Goal: Task Accomplishment & Management: Understand process/instructions

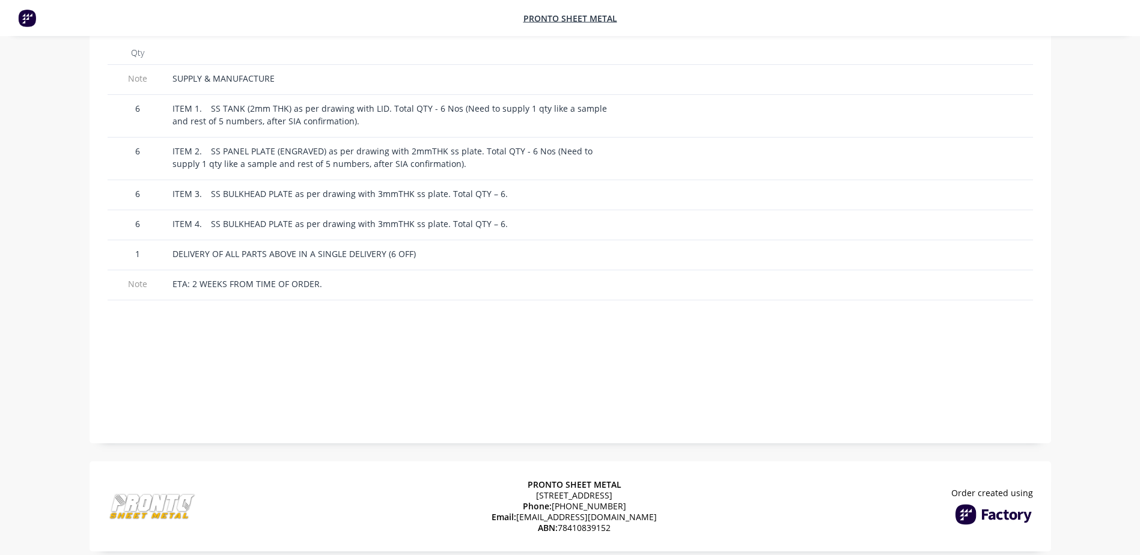
scroll to position [332, 0]
click at [325, 277] on div "ETA: 2 WEEKS FROM TIME OF ORDER." at bounding box center [391, 283] width 438 height 13
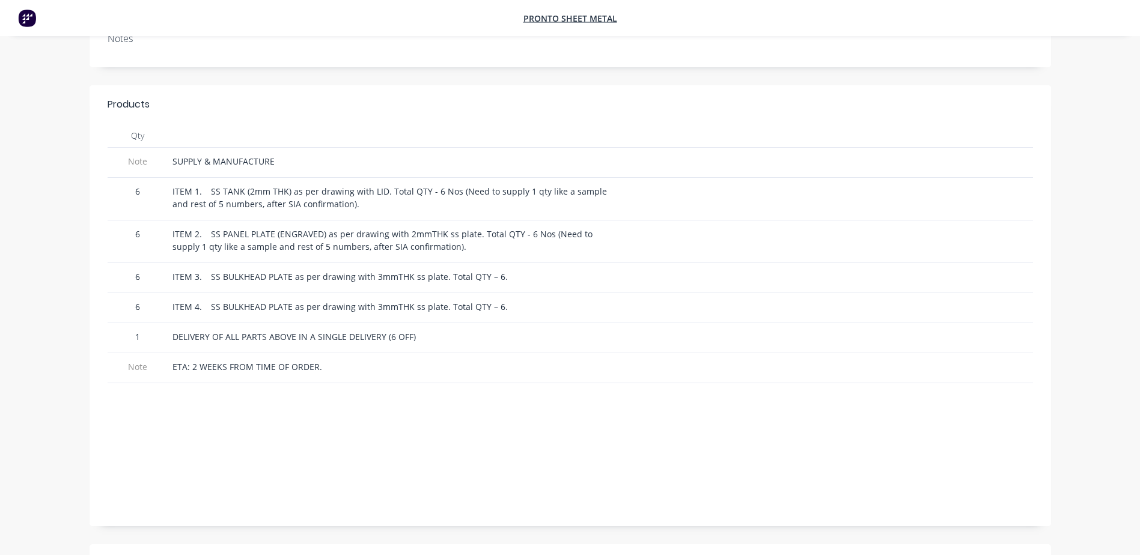
scroll to position [272, 0]
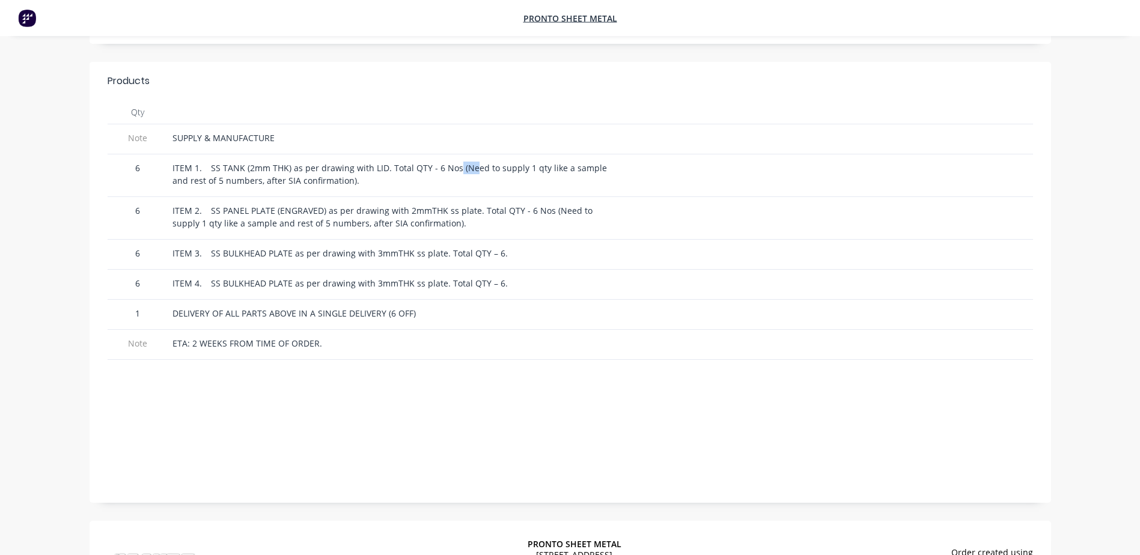
drag, startPoint x: 451, startPoint y: 154, endPoint x: 463, endPoint y: 156, distance: 12.8
click at [463, 162] on span "ITEM 1. SS TANK (2mm THK) as per drawing with LID. Total QTY - 6 Nos (Need to s…" at bounding box center [390, 174] width 437 height 24
drag, startPoint x: 463, startPoint y: 156, endPoint x: 446, endPoint y: 167, distance: 20.0
click at [446, 167] on div "ITEM 1. SS TANK (2mm THK) as per drawing with LID. Total QTY - 6 Nos (Need to s…" at bounding box center [391, 174] width 438 height 25
drag, startPoint x: 451, startPoint y: 150, endPoint x: 607, endPoint y: 157, distance: 156.4
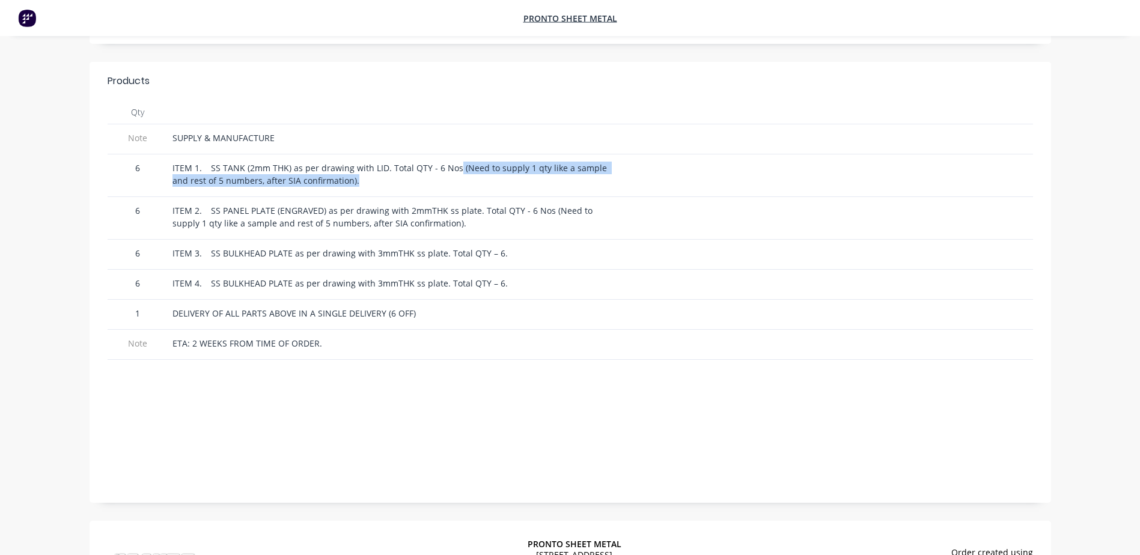
click at [607, 162] on div "ITEM 1. SS TANK (2mm THK) as per drawing with LID. Total QTY - 6 Nos (Need to s…" at bounding box center [391, 174] width 438 height 25
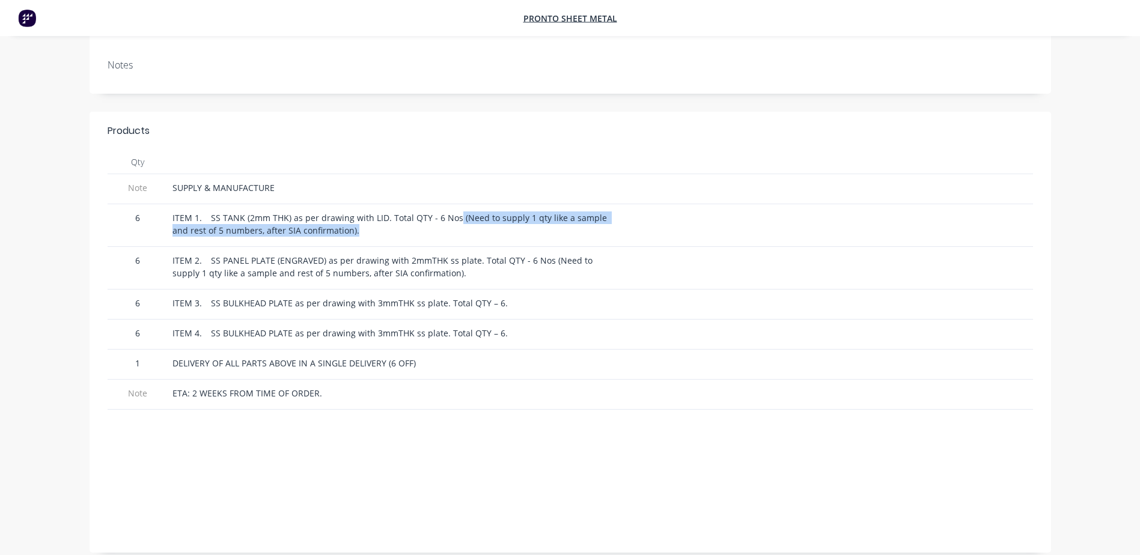
scroll to position [0, 0]
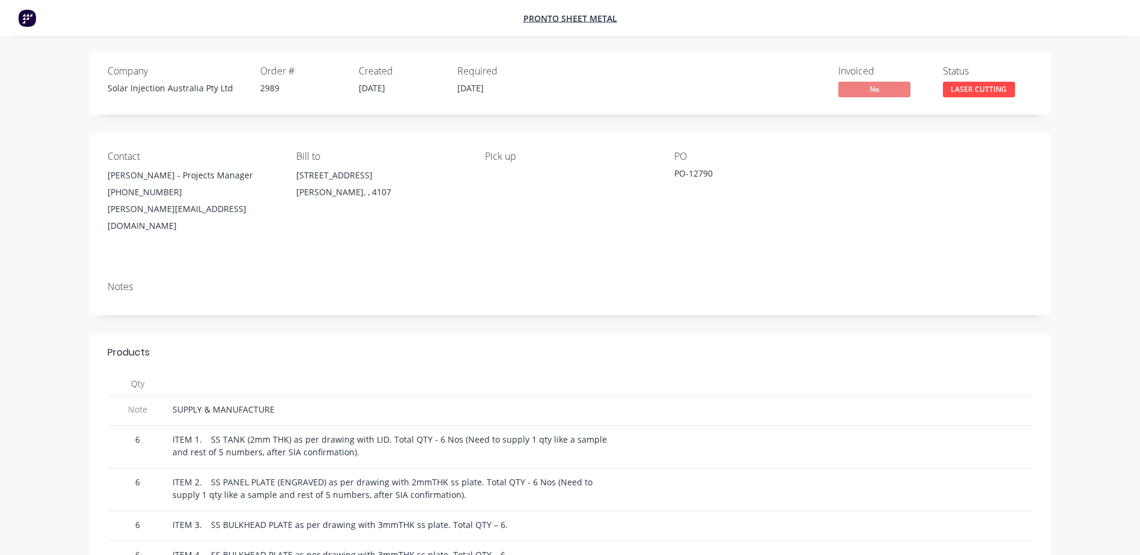
click at [647, 426] on div at bounding box center [719, 447] width 209 height 43
drag, startPoint x: 342, startPoint y: 437, endPoint x: 168, endPoint y: 440, distance: 174.3
click at [168, 440] on div "ITEM 1. SS TANK (2mm THK) as per drawing with LID. Total QTY - 6 Nos (Need to s…" at bounding box center [392, 447] width 448 height 43
drag, startPoint x: 451, startPoint y: 423, endPoint x: 610, endPoint y: 436, distance: 159.7
click at [610, 436] on div "ITEM 1. SS TANK (2mm THK) as per drawing with LID. Total QTY - 6 Nos (Need to s…" at bounding box center [391, 445] width 438 height 25
